Goal: Information Seeking & Learning: Find contact information

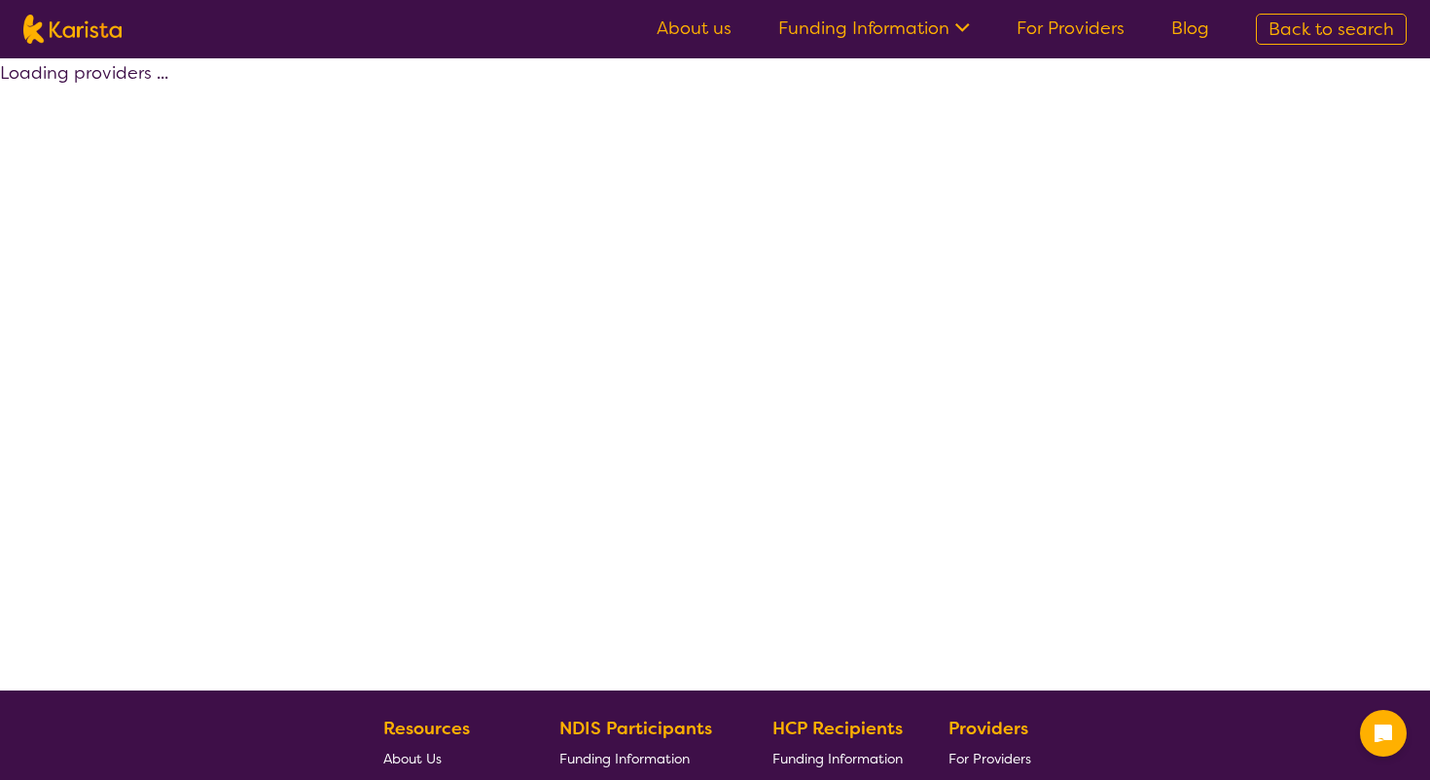
select select "by_score"
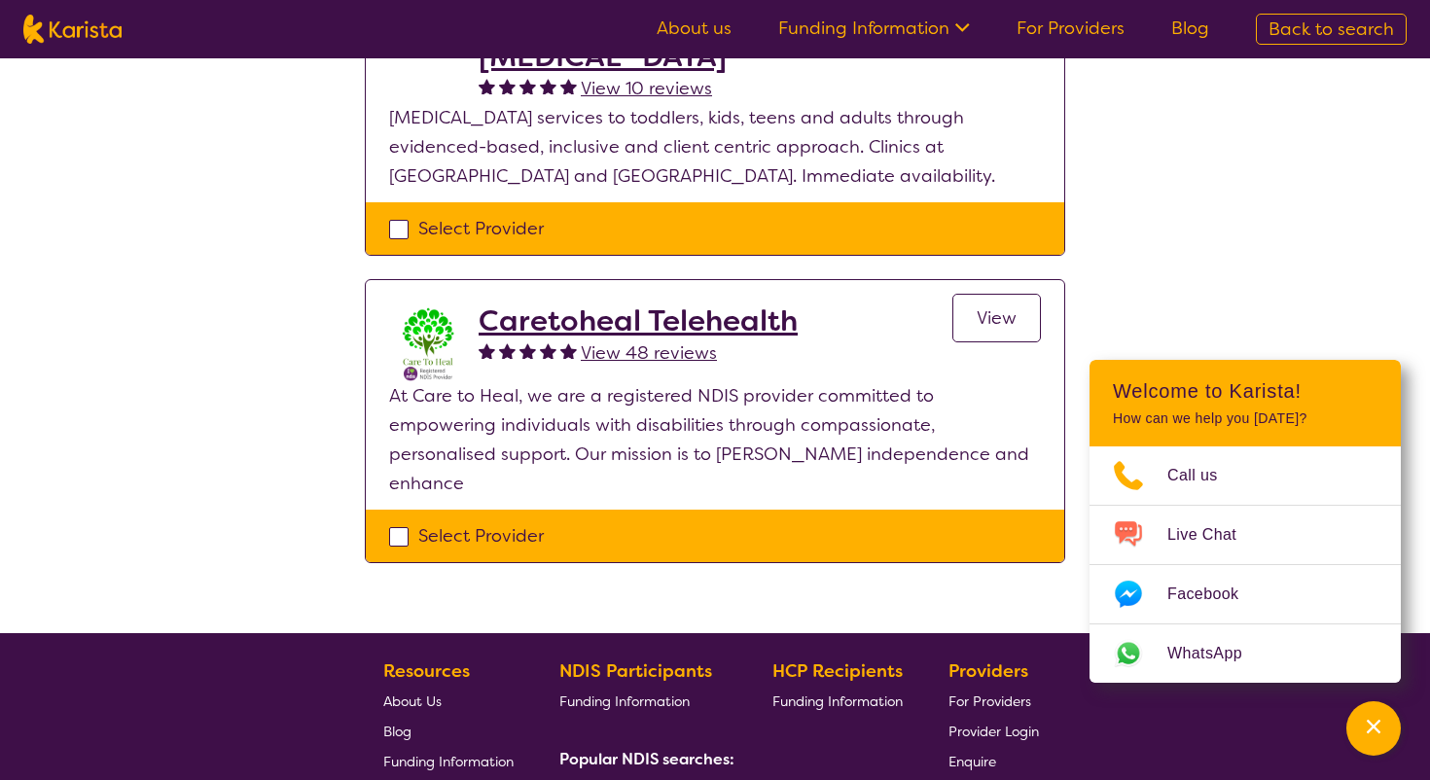
scroll to position [161, 0]
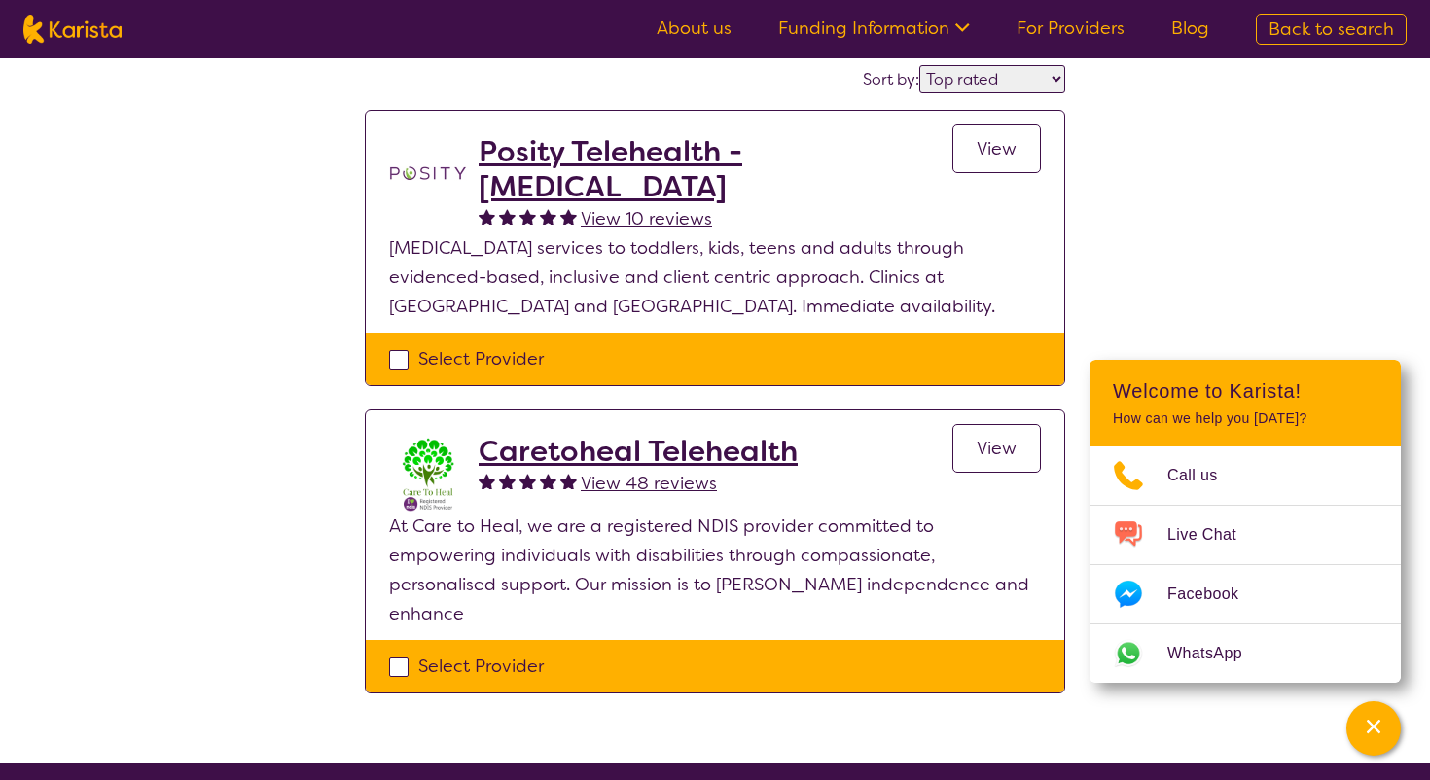
select select "[MEDICAL_DATA]"
select select "AS"
select select "NDIS"
select select "[MEDICAL_DATA]"
select select "AS"
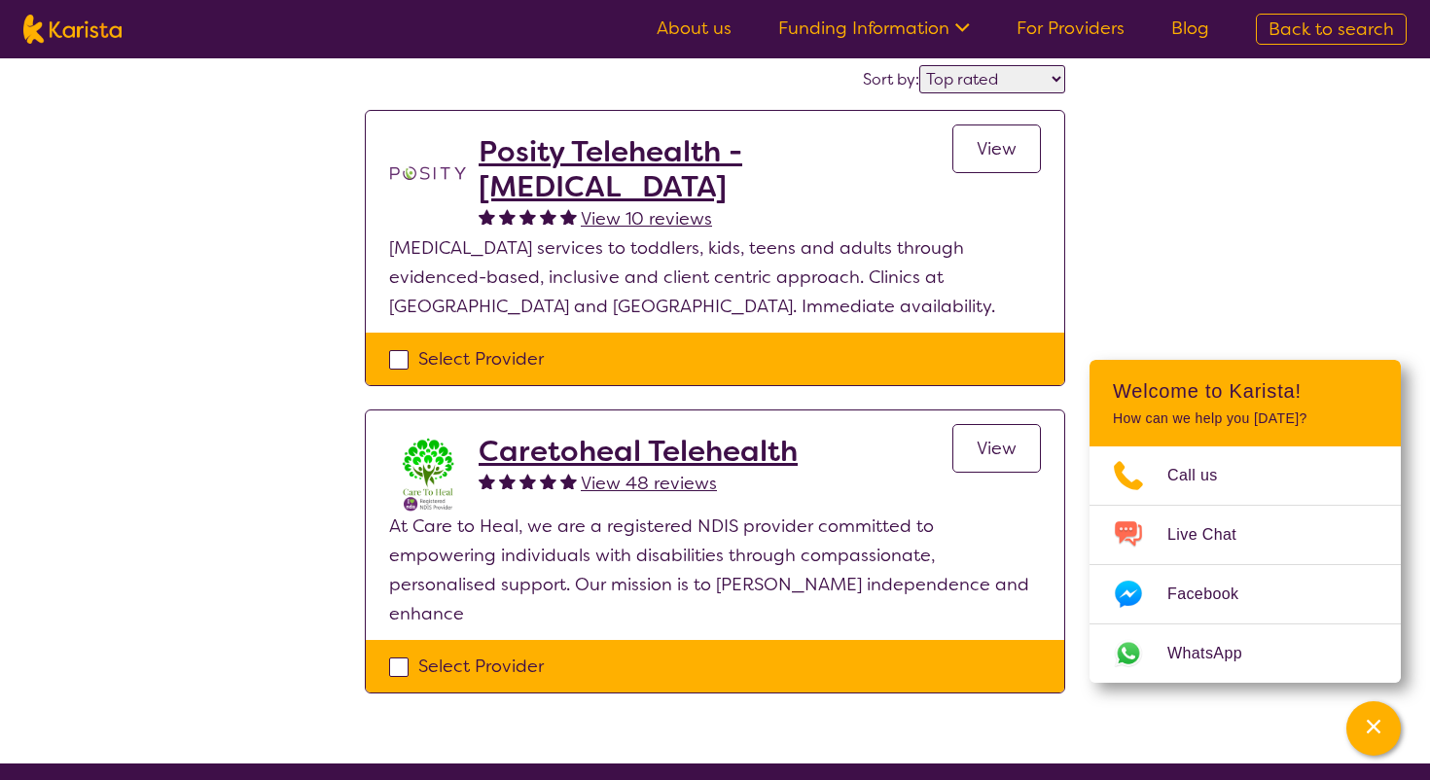
select select "NDIS"
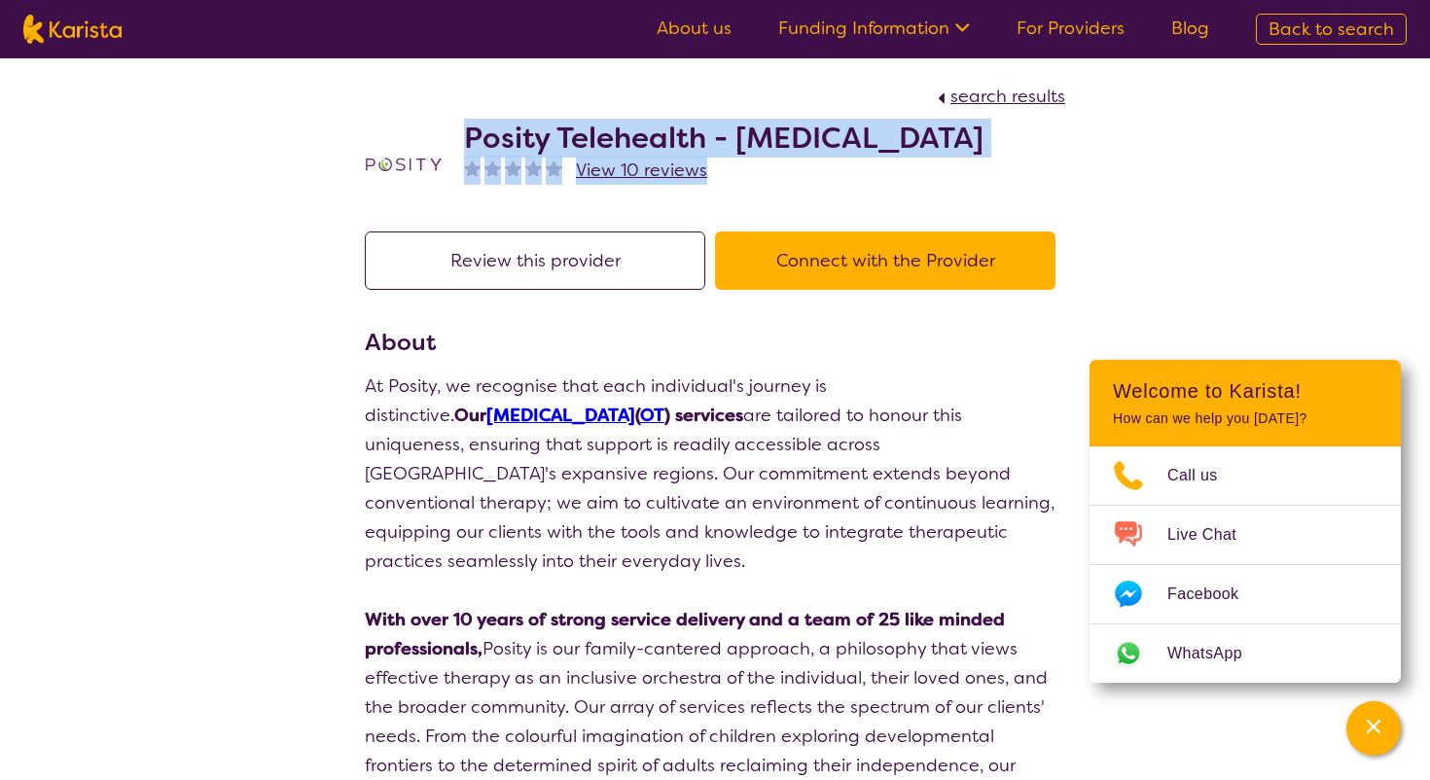
drag, startPoint x: 458, startPoint y: 132, endPoint x: 940, endPoint y: 158, distance: 482.2
click at [941, 158] on div "Posity Telehealth - [MEDICAL_DATA] View 10 reviews" at bounding box center [715, 159] width 700 height 97
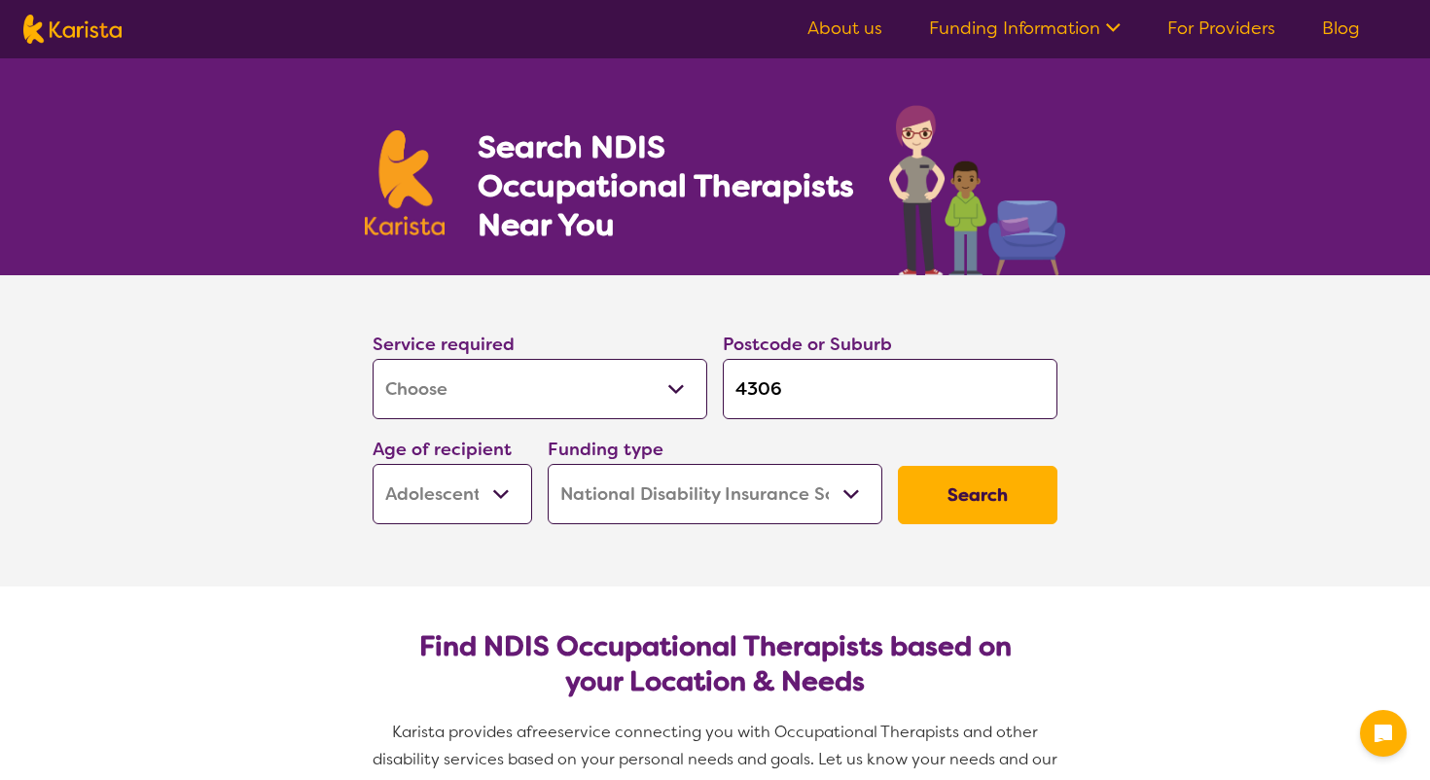
select select "[MEDICAL_DATA]"
select select "AS"
select select "NDIS"
select select "[MEDICAL_DATA]"
select select "AS"
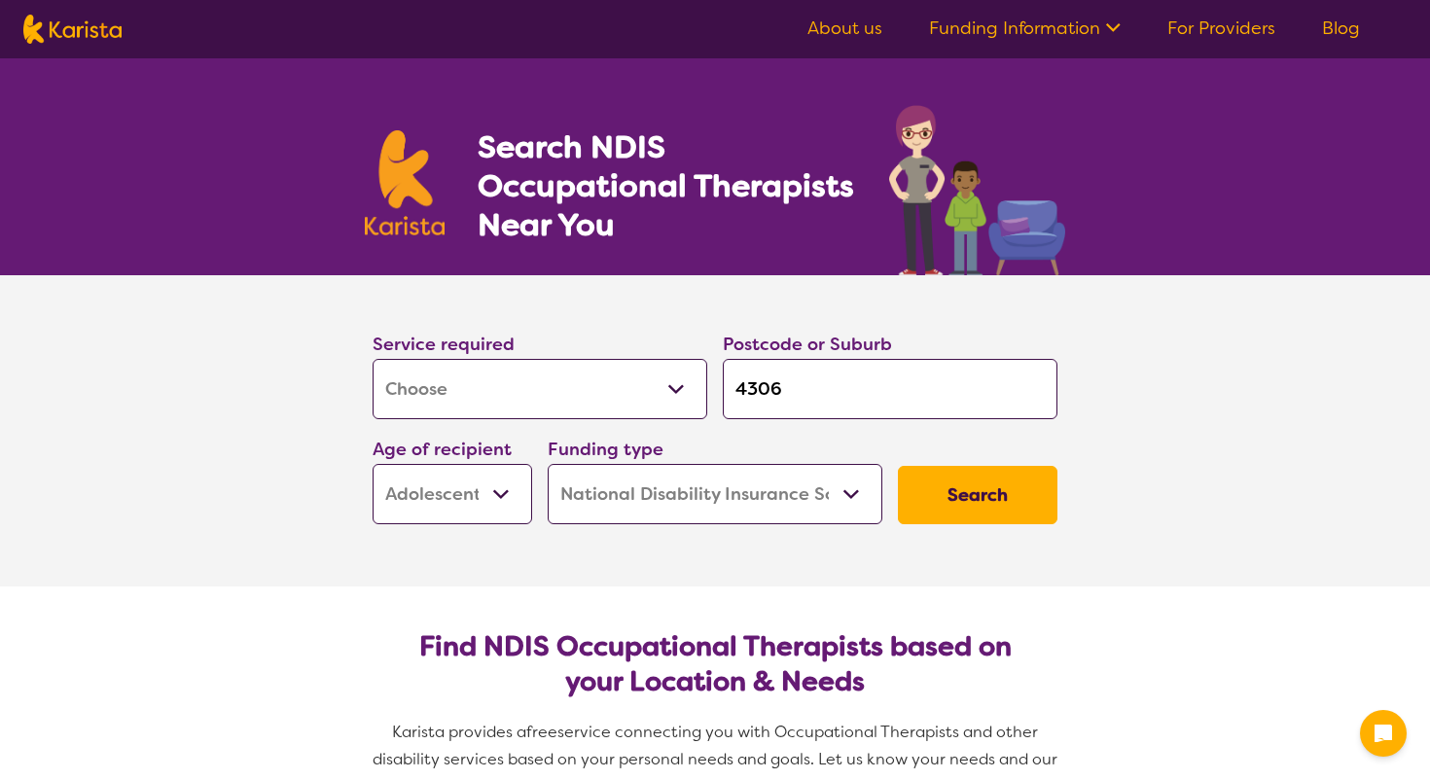
select select "NDIS"
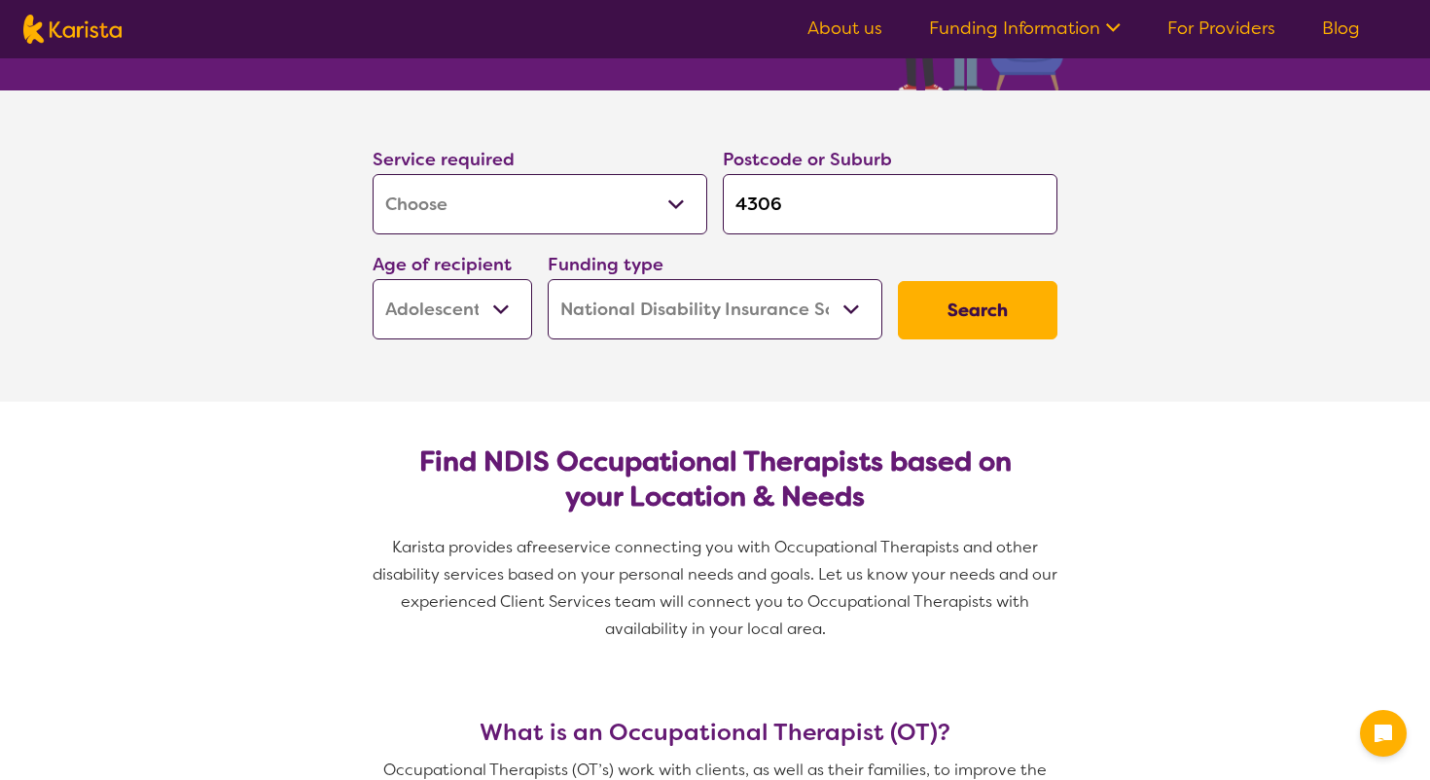
scroll to position [186, 0]
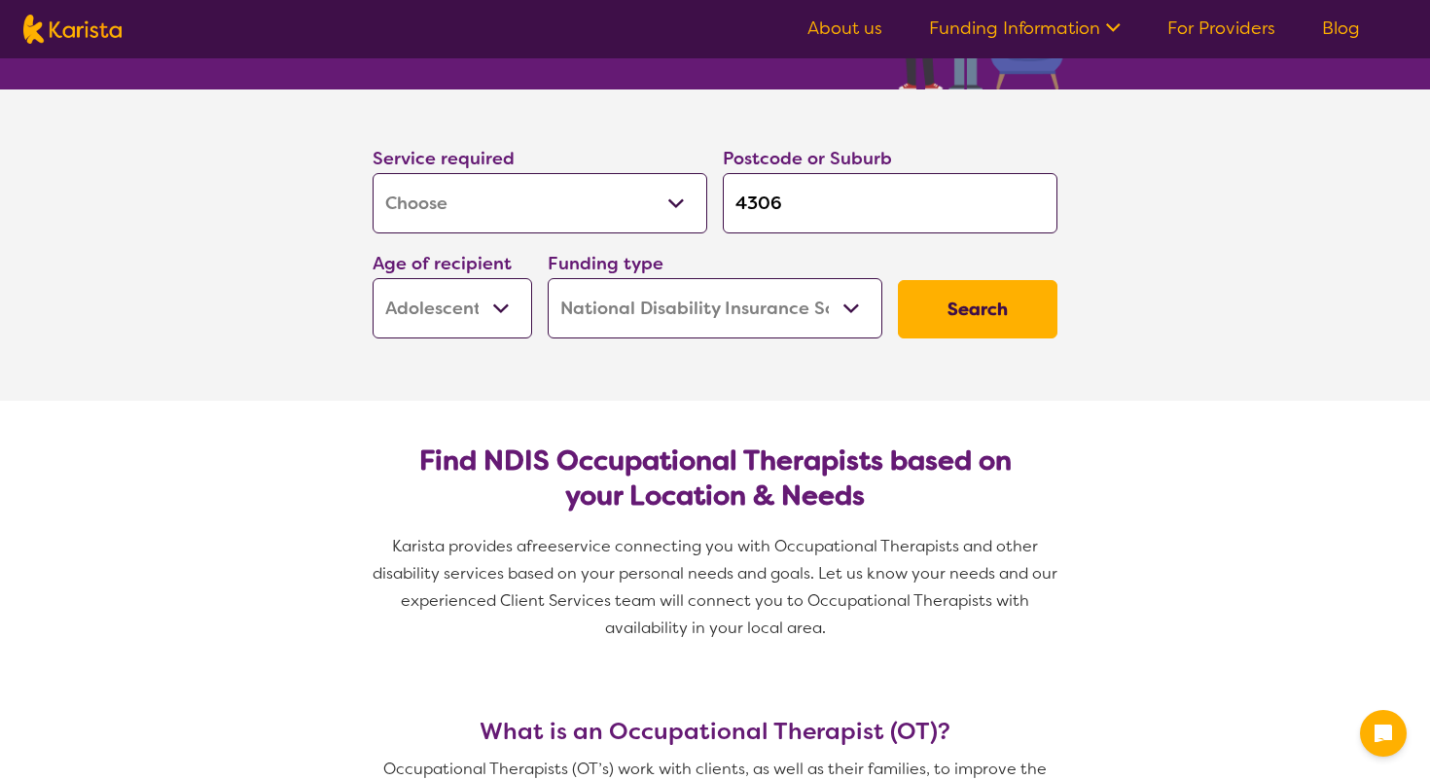
click at [473, 309] on select "Early Childhood - 0 to 9 Child - 10 to 11 Adolescent - 12 to 17 Adult - 18 to 6…" at bounding box center [453, 308] width 160 height 60
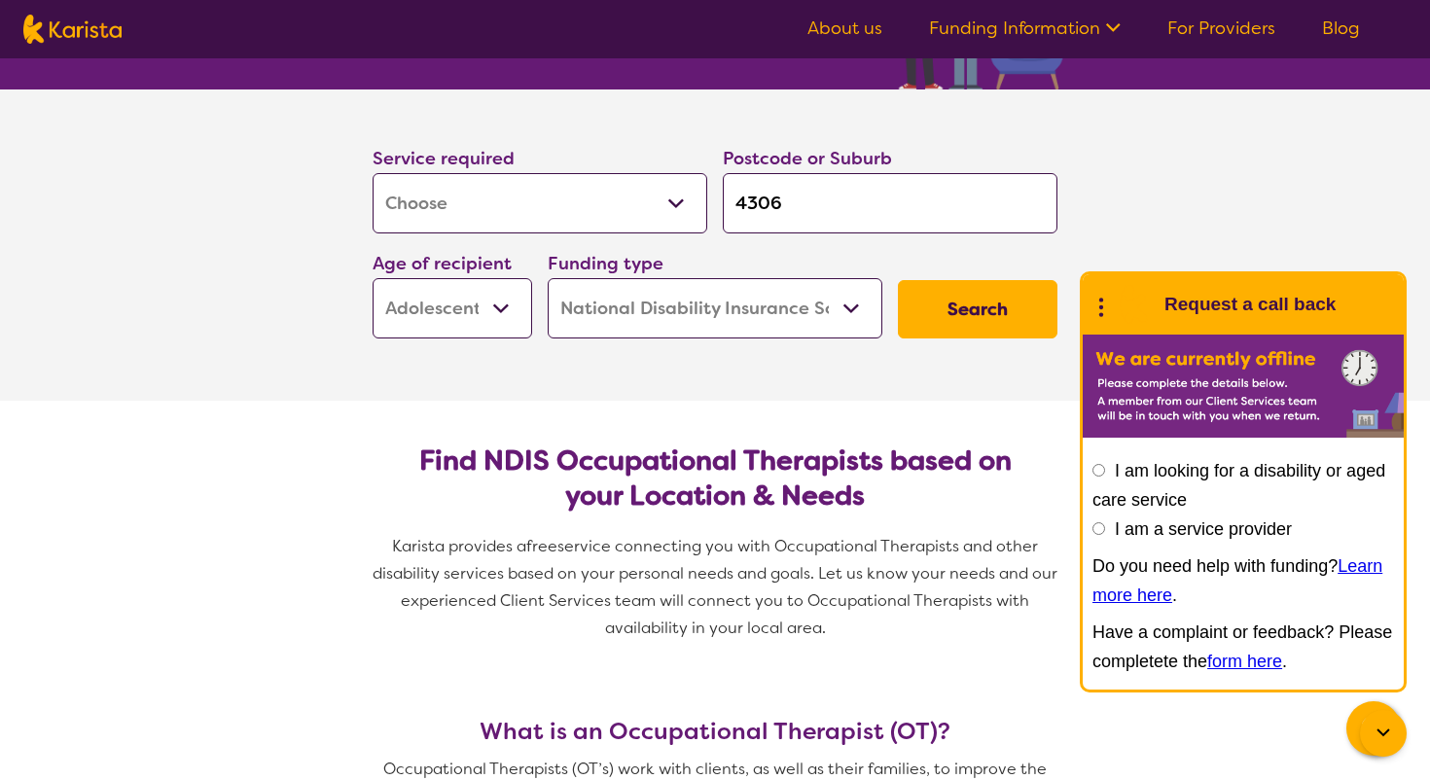
click at [947, 332] on button "Search" at bounding box center [978, 309] width 160 height 58
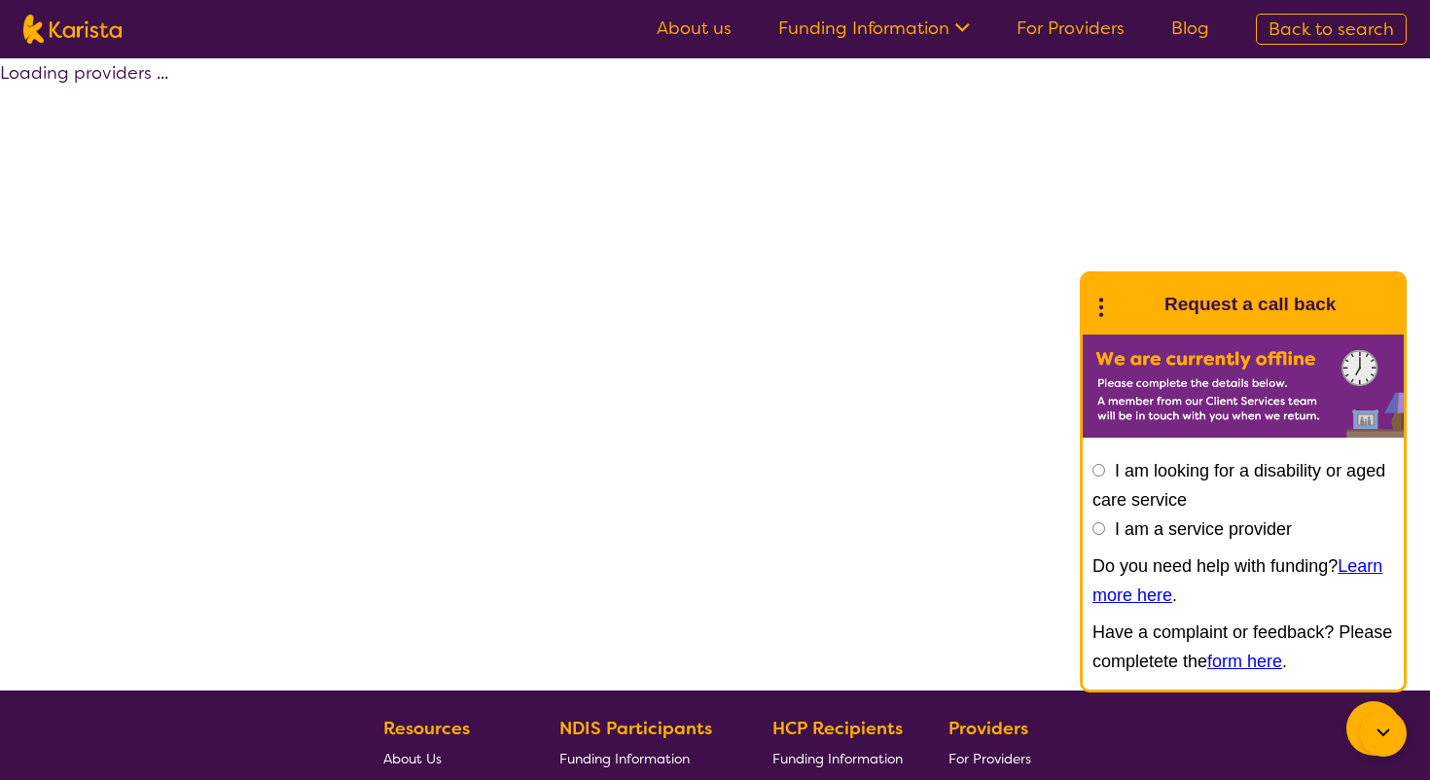
select select "by_score"
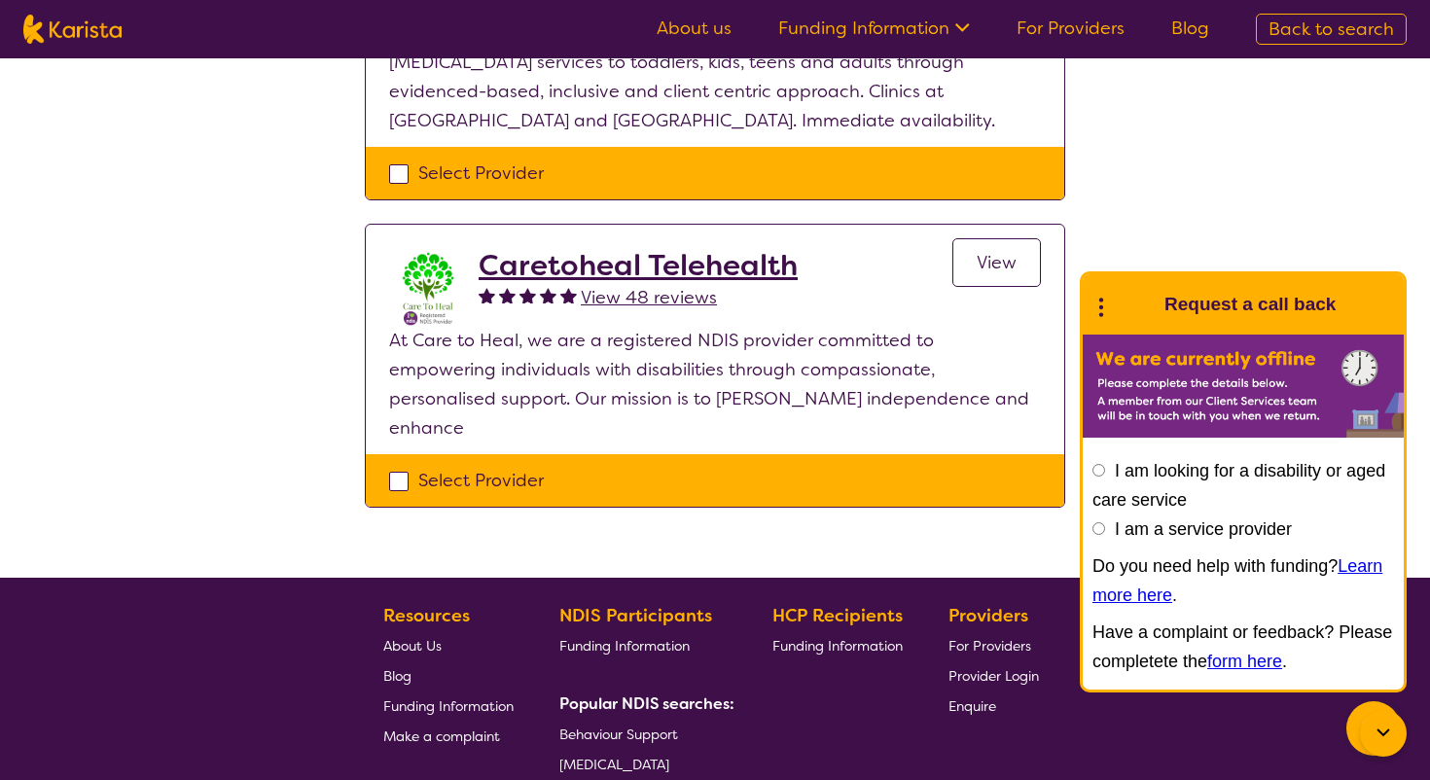
scroll to position [346, 0]
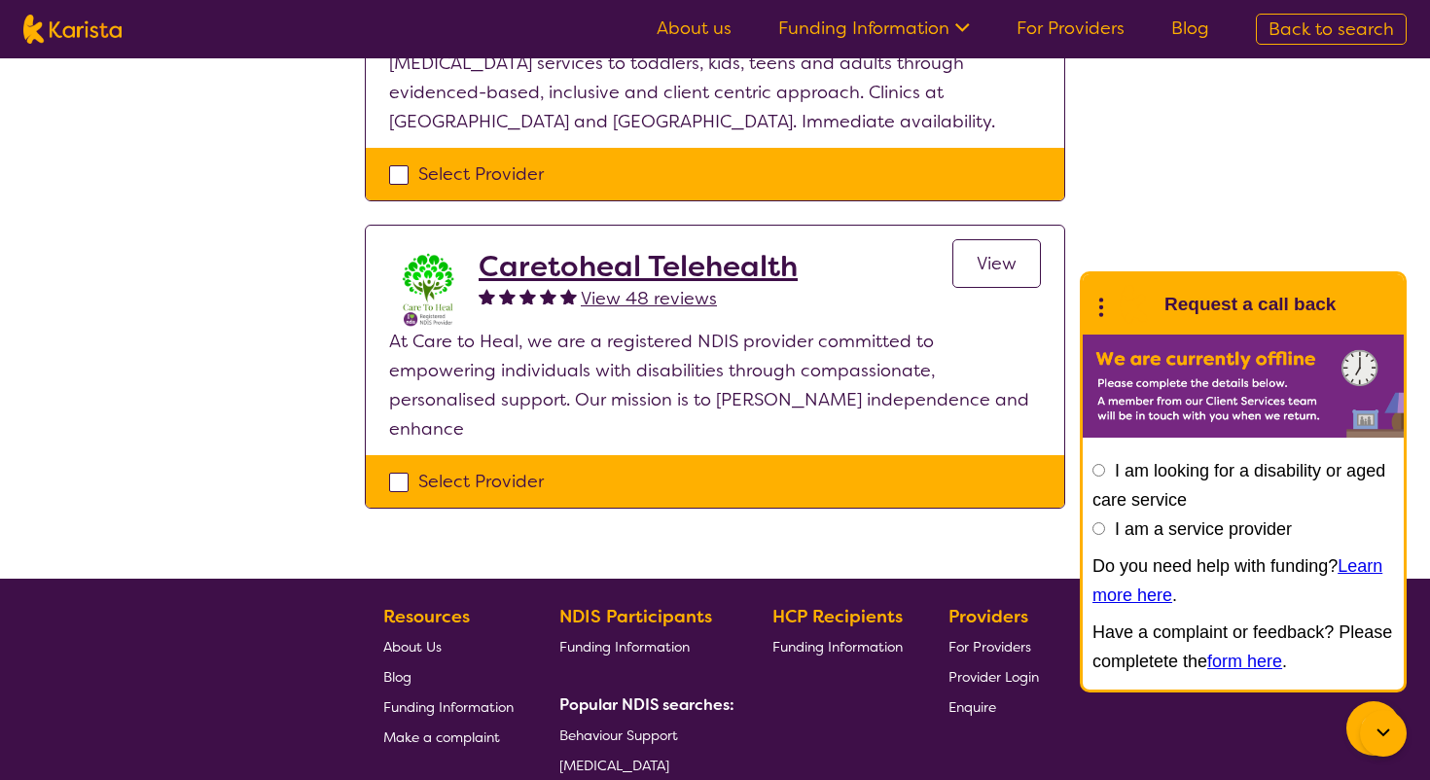
select select "[MEDICAL_DATA]"
select select "AS"
select select "NDIS"
select select "[MEDICAL_DATA]"
select select "AS"
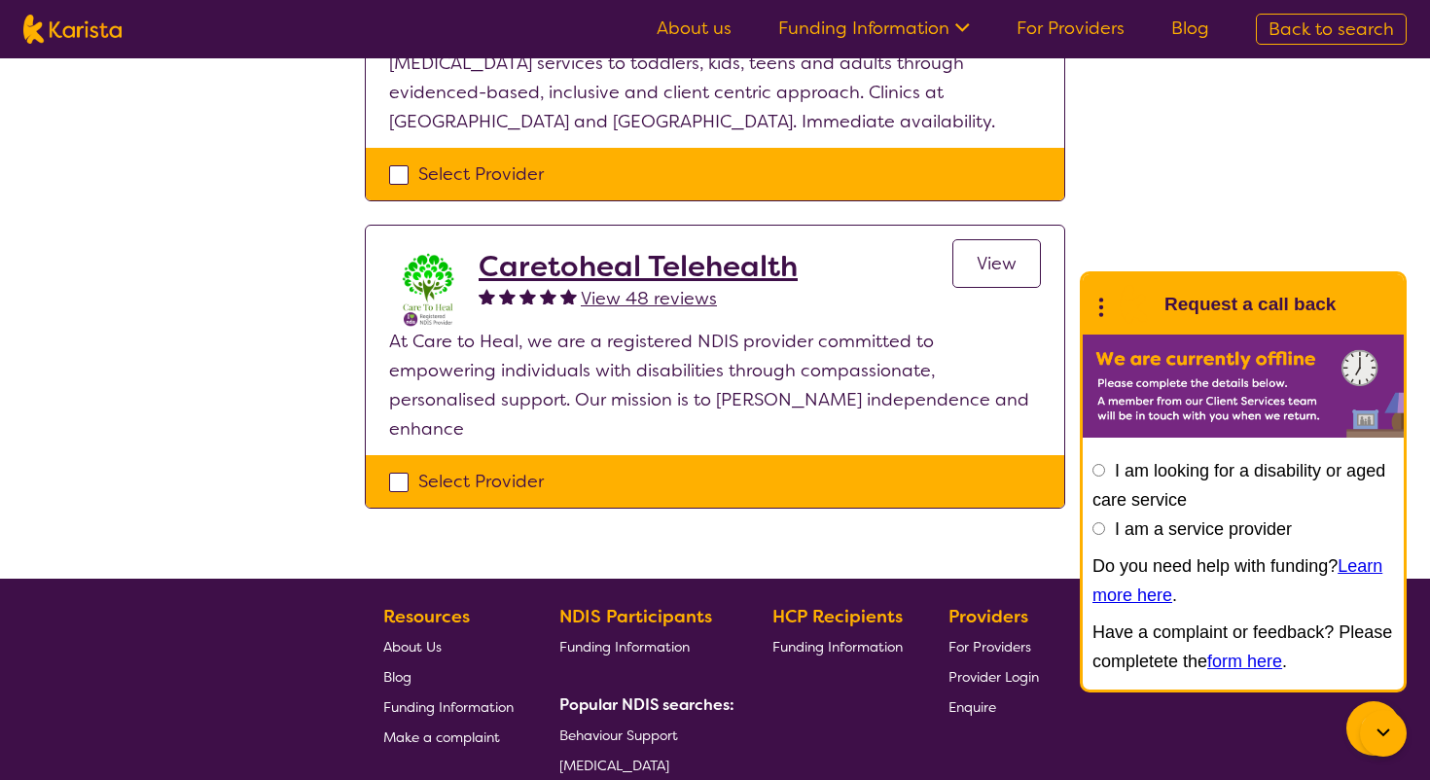
select select "NDIS"
